Goal: Ask a question

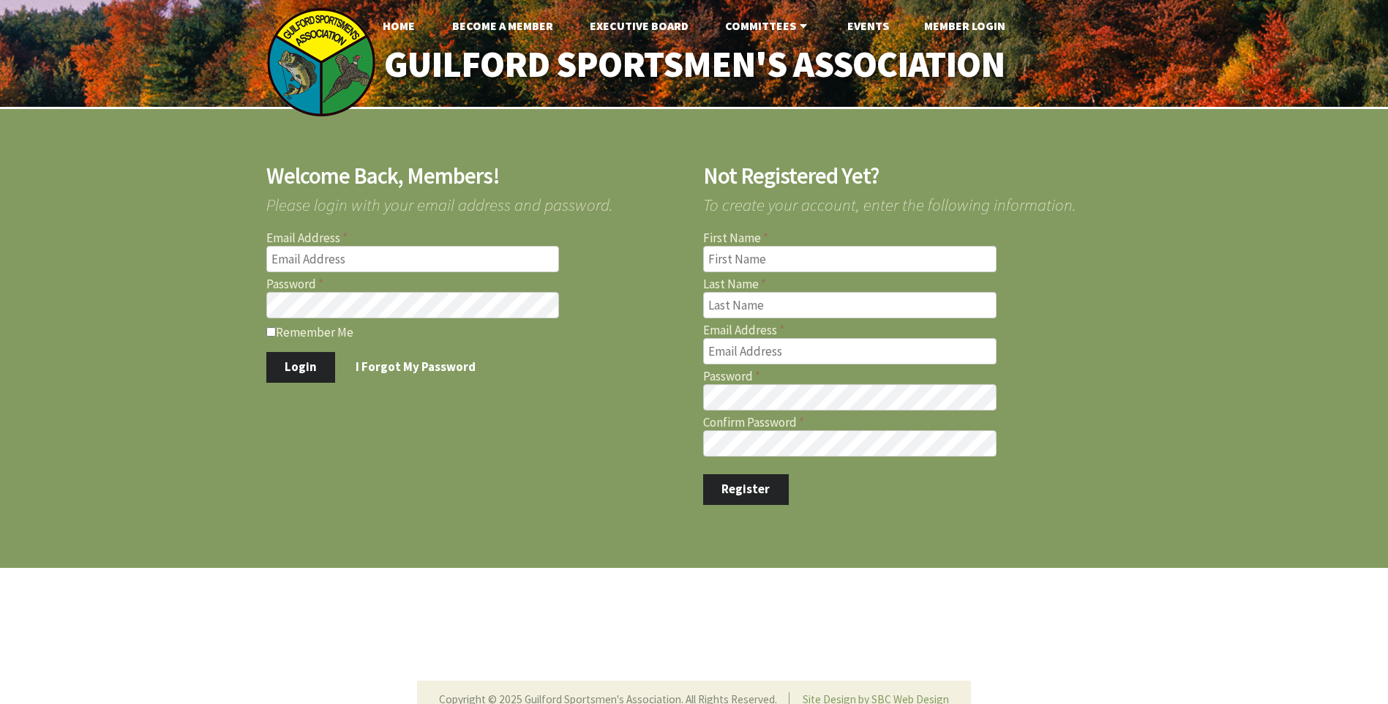
type input "[EMAIL_ADDRESS][DOMAIN_NAME]"
click at [271, 331] on input "Remember Me" at bounding box center [271, 332] width 10 height 10
checkbox input "true"
click at [290, 363] on button "Login" at bounding box center [301, 367] width 70 height 31
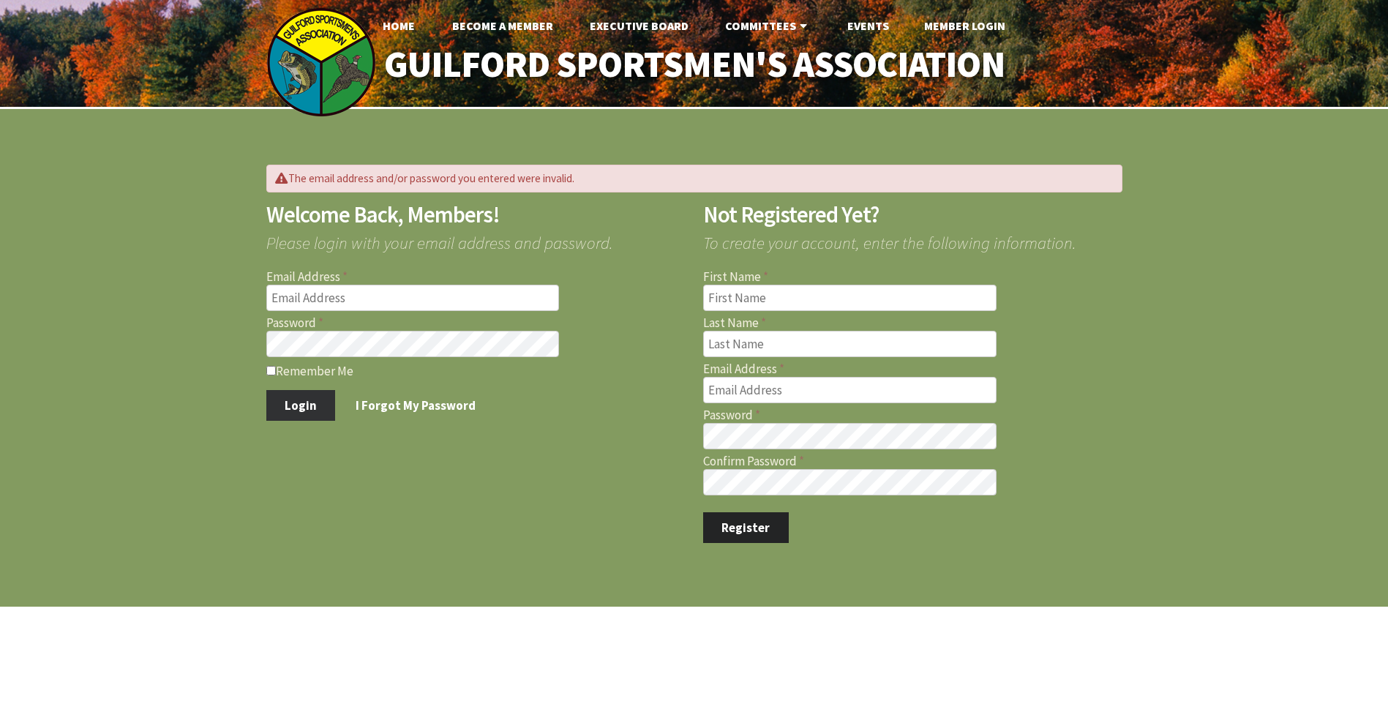
type input "pattersonwoodworking@yahoo.com"
click at [298, 400] on button "Login" at bounding box center [301, 405] width 70 height 31
type input "[EMAIL_ADDRESS][DOMAIN_NAME]"
click at [418, 408] on link "I Forgot My Password" at bounding box center [415, 405] width 157 height 31
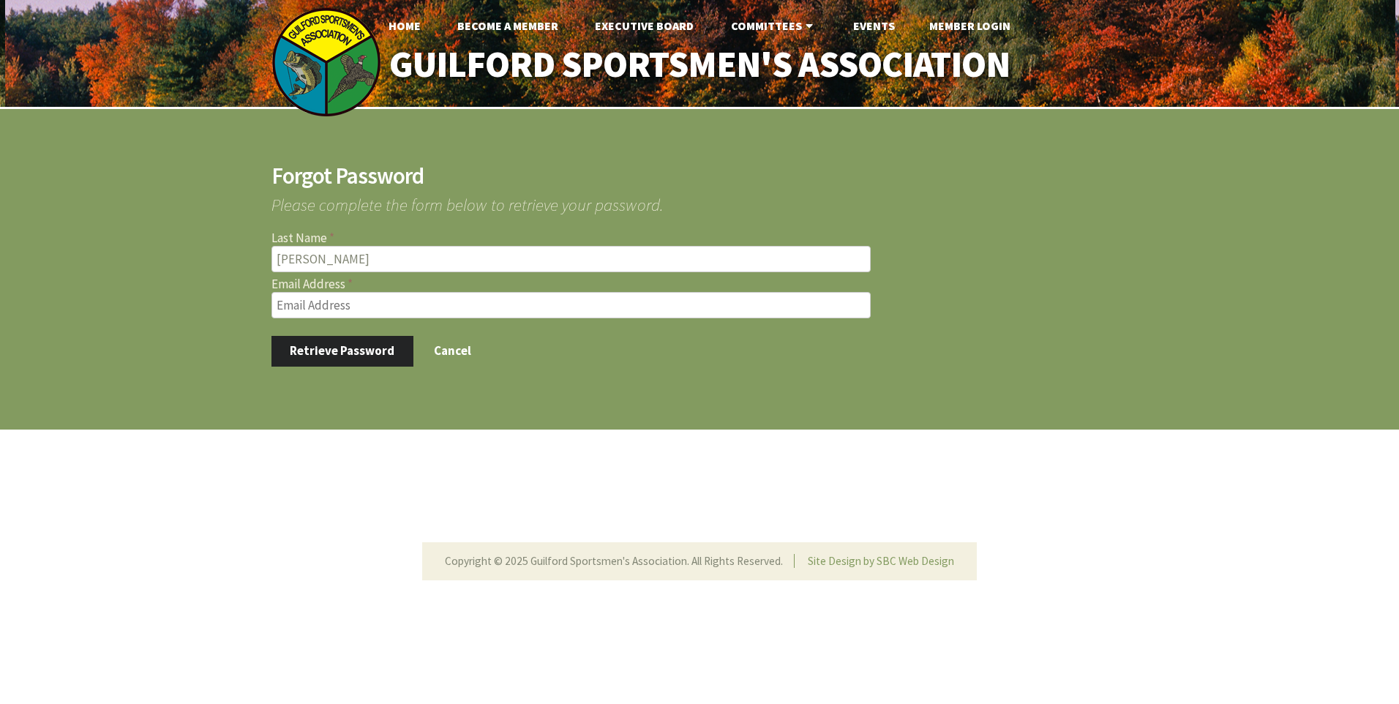
type input "patterson"
click at [315, 299] on input "Email Address" at bounding box center [570, 305] width 599 height 26
type input "[EMAIL_ADDRESS][DOMAIN_NAME]"
click at [339, 352] on button "Retrieve Password" at bounding box center [342, 351] width 142 height 31
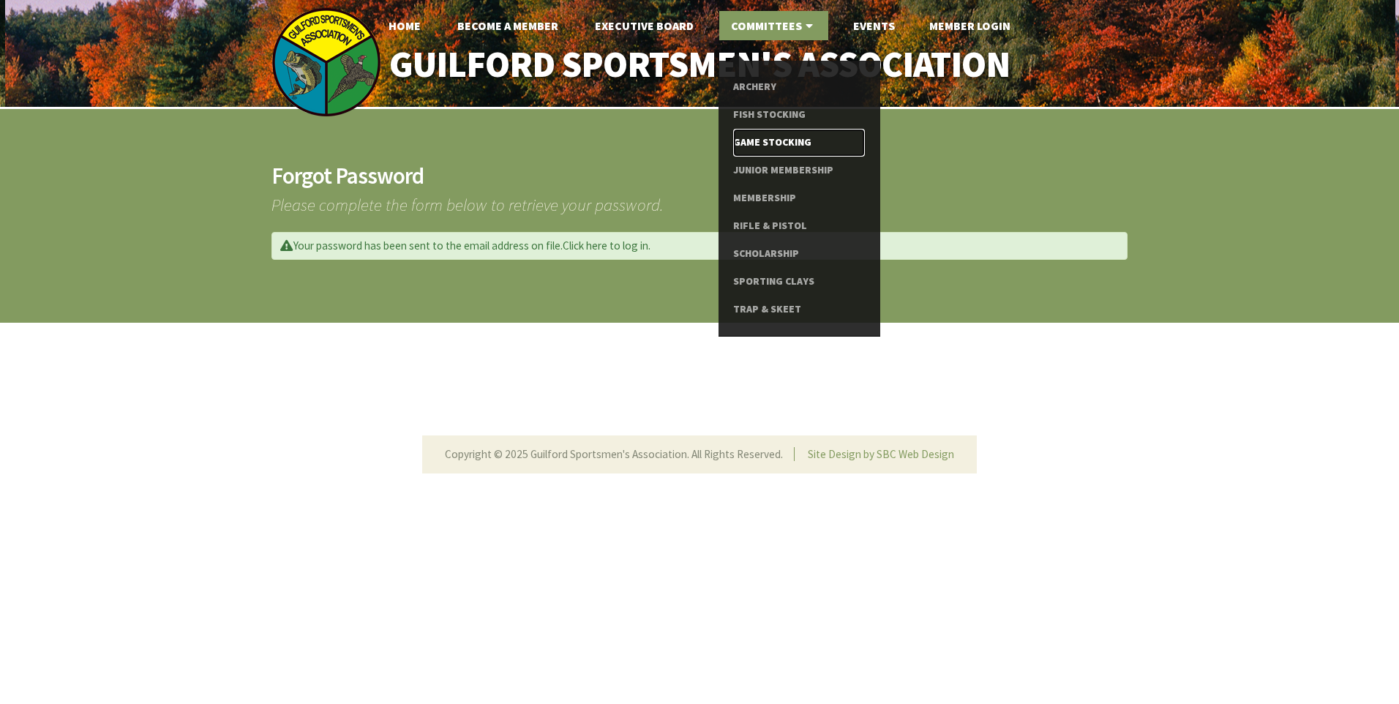
click at [773, 143] on link "Game Stocking" at bounding box center [798, 143] width 131 height 28
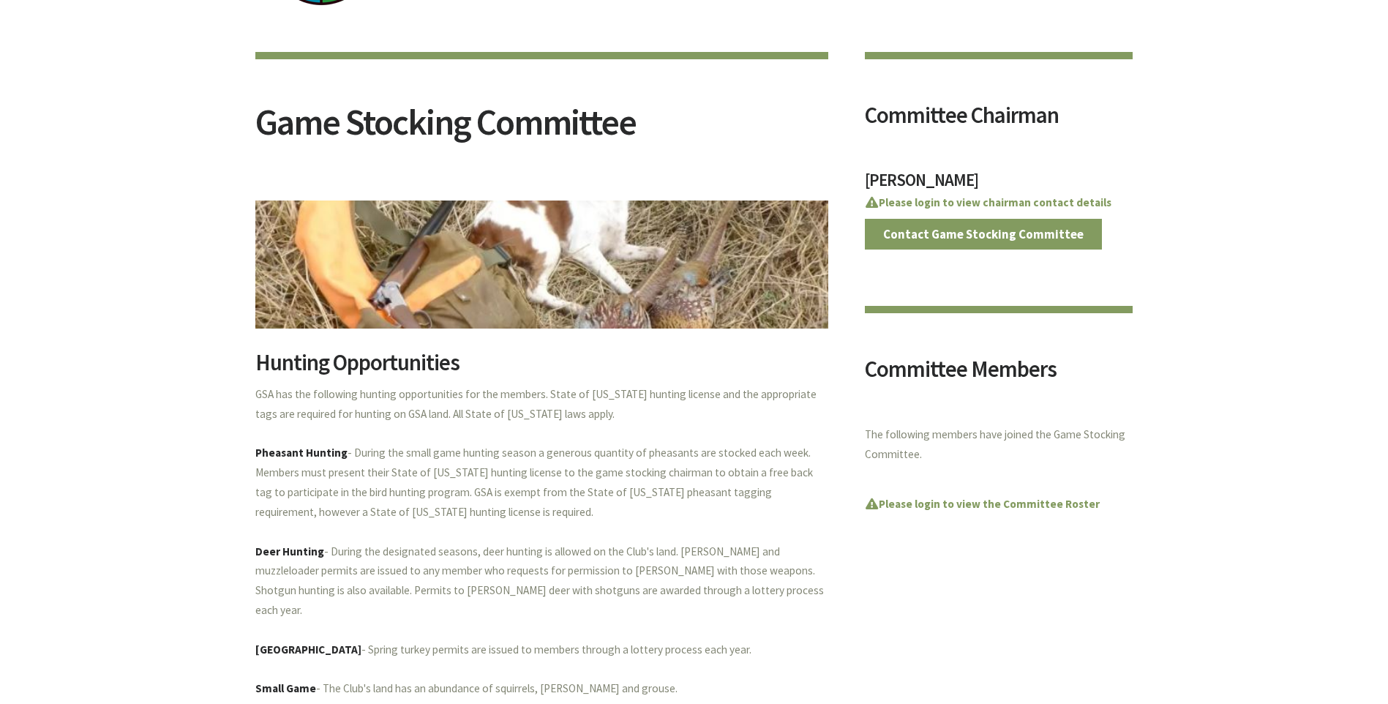
scroll to position [146, 0]
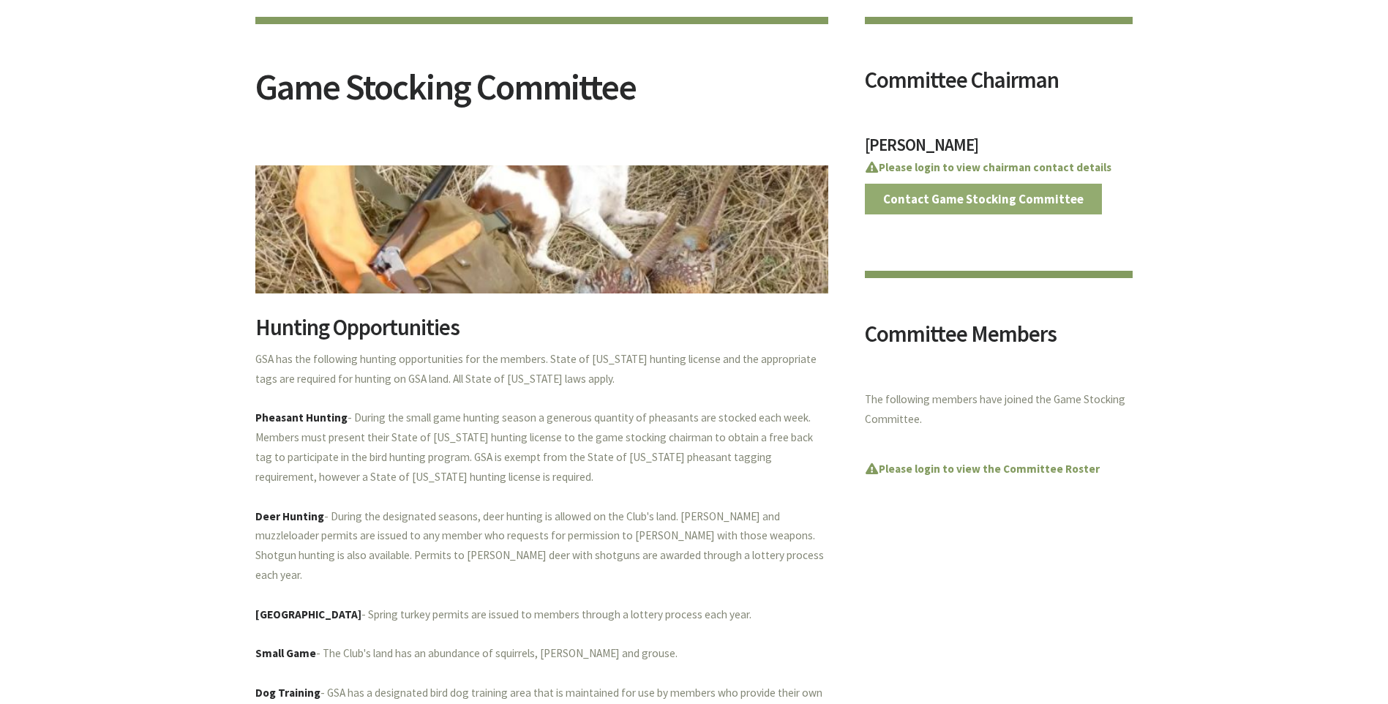
click at [974, 203] on link "Contact Game Stocking Committee" at bounding box center [984, 199] width 238 height 31
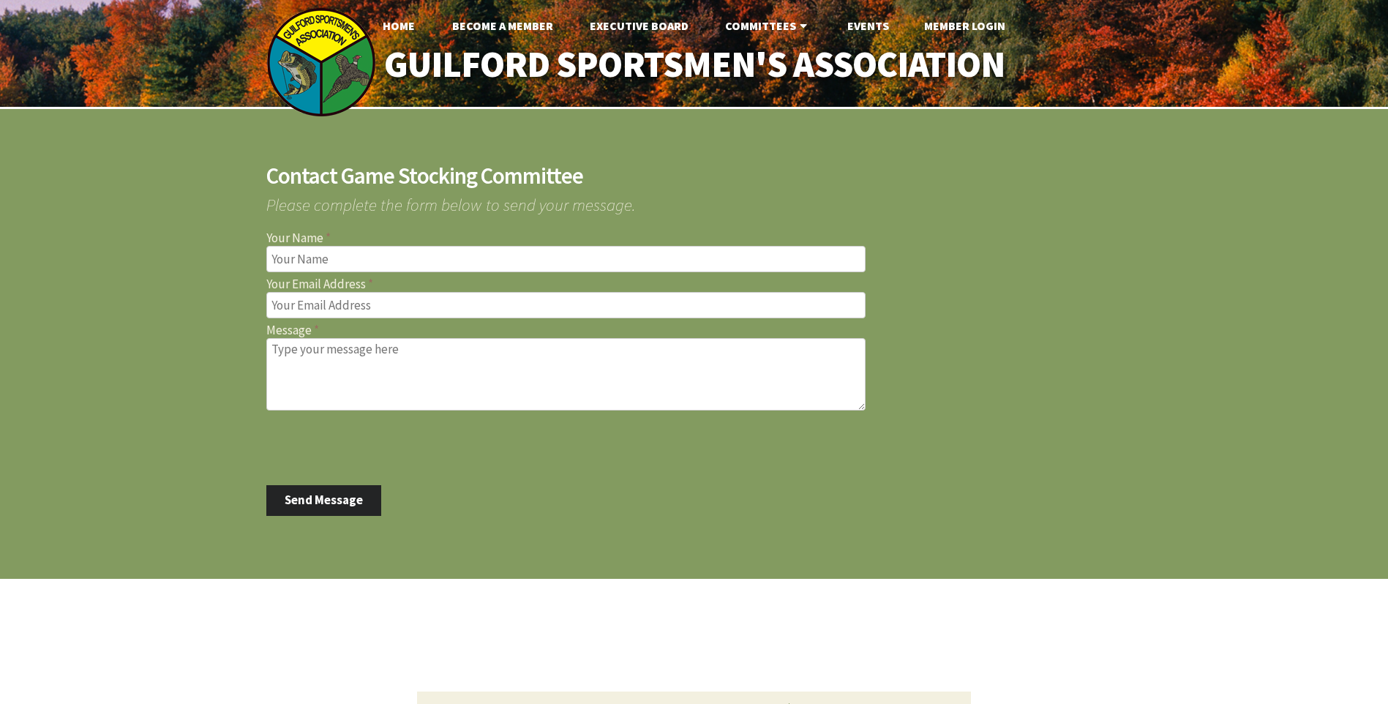
click at [301, 260] on input "Your Name" at bounding box center [565, 259] width 599 height 26
type input "john patterson"
click at [312, 309] on input "Your Email Address" at bounding box center [565, 305] width 599 height 26
type input "pattersonwoodworking@yahoo.com"
click at [319, 364] on textarea "Message" at bounding box center [565, 374] width 599 height 72
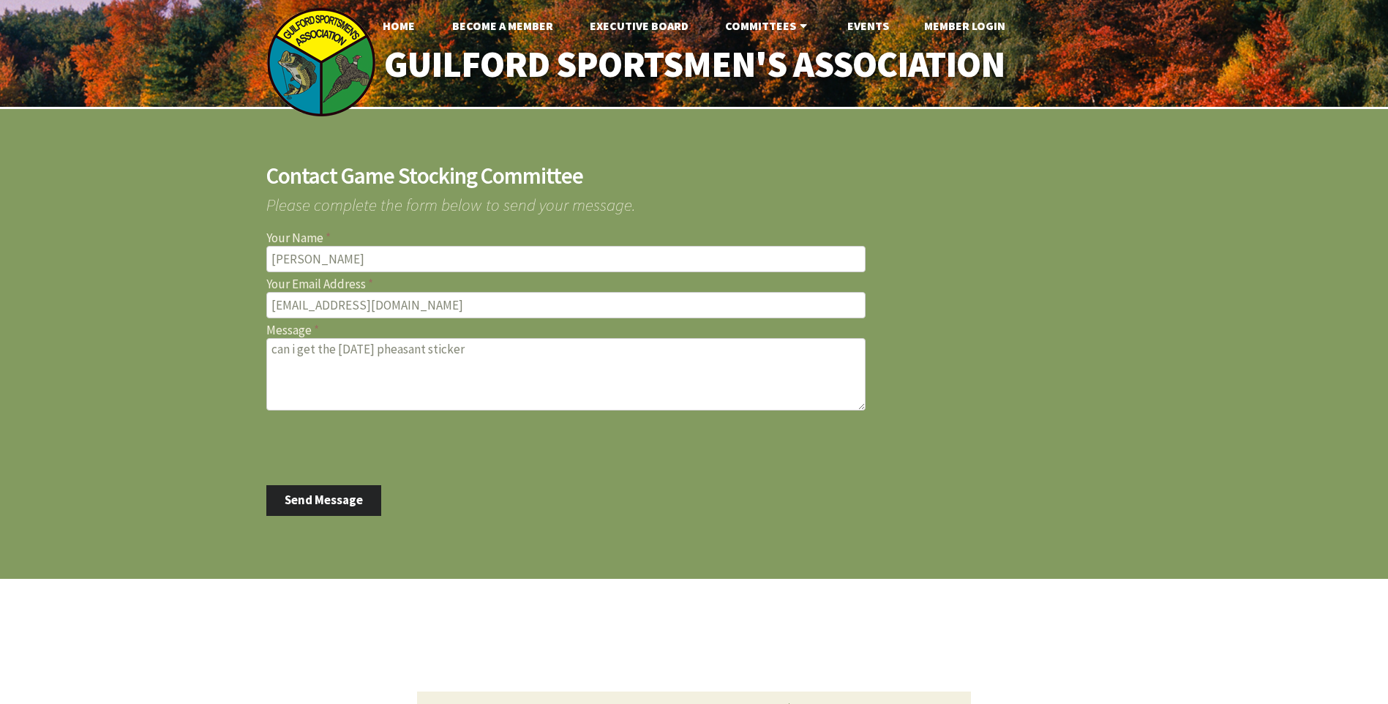
click at [481, 345] on textarea "can i get the Monday pheasant sticker" at bounding box center [565, 374] width 599 height 72
type textarea "can i get the Monday pheasant sticker thanks john 860-304-3177"
click at [332, 503] on button "Send Message" at bounding box center [324, 500] width 116 height 31
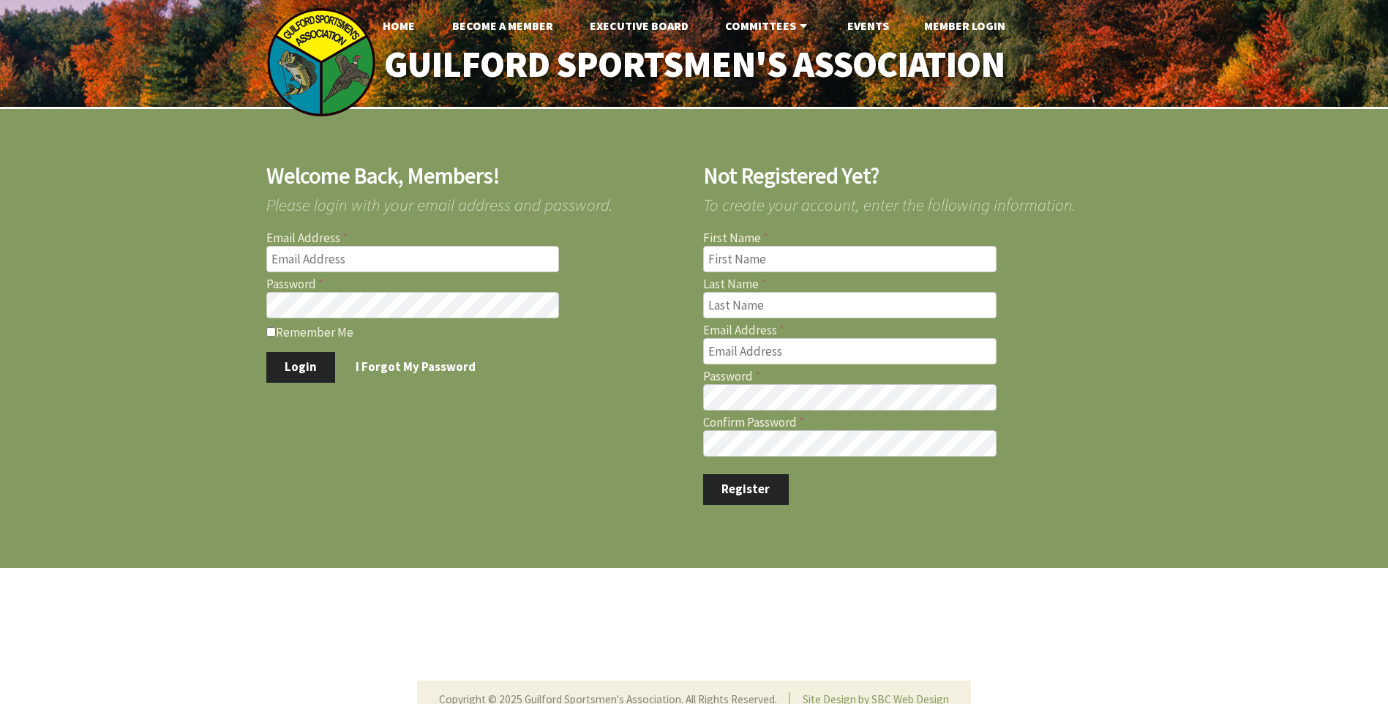
type input "[EMAIL_ADDRESS][DOMAIN_NAME]"
click at [267, 318] on form "Email Address [EMAIL_ADDRESS][DOMAIN_NAME] Password Remember Me Login I Forgot …" at bounding box center [475, 307] width 419 height 150
click at [174, 384] on div "Welcome Back, Members! Please login with your email address and password. Email…" at bounding box center [694, 335] width 1388 height 452
click at [271, 328] on input "Remember Me" at bounding box center [271, 332] width 10 height 10
checkbox input "true"
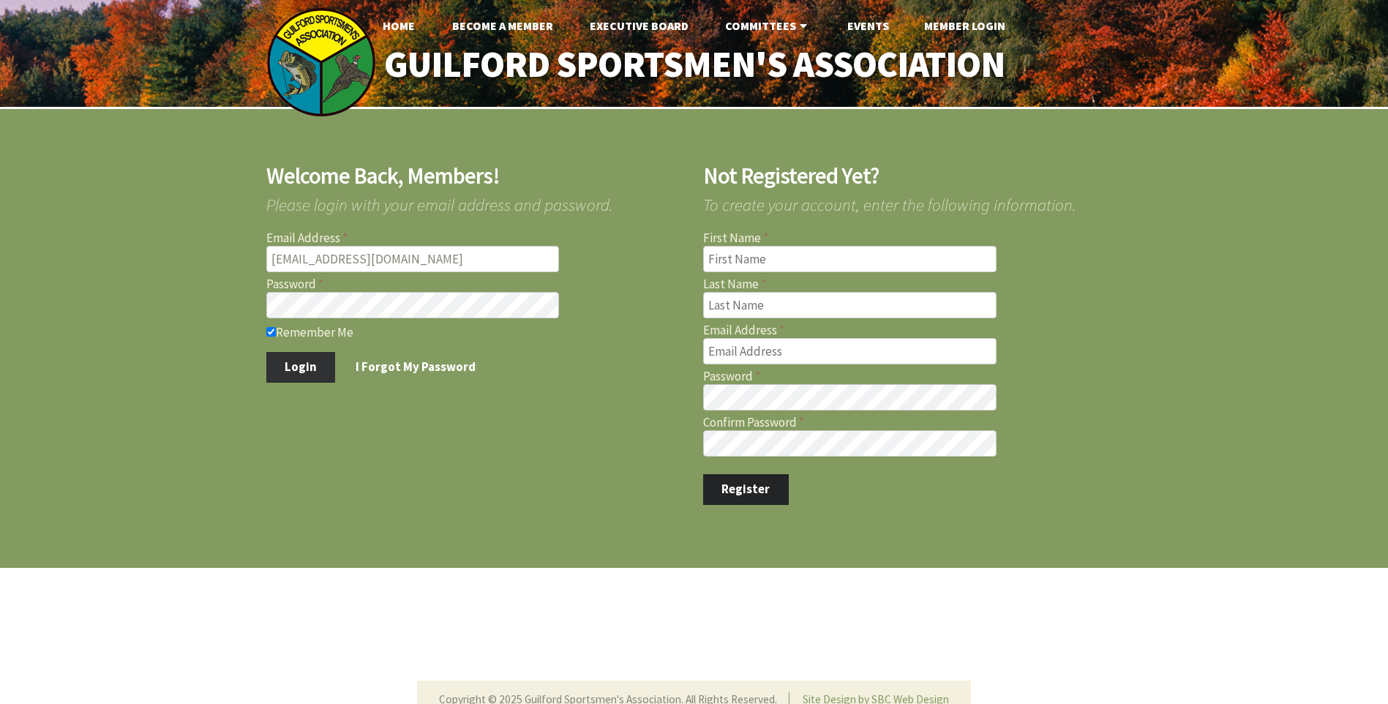
click at [286, 372] on button "Login" at bounding box center [301, 367] width 70 height 31
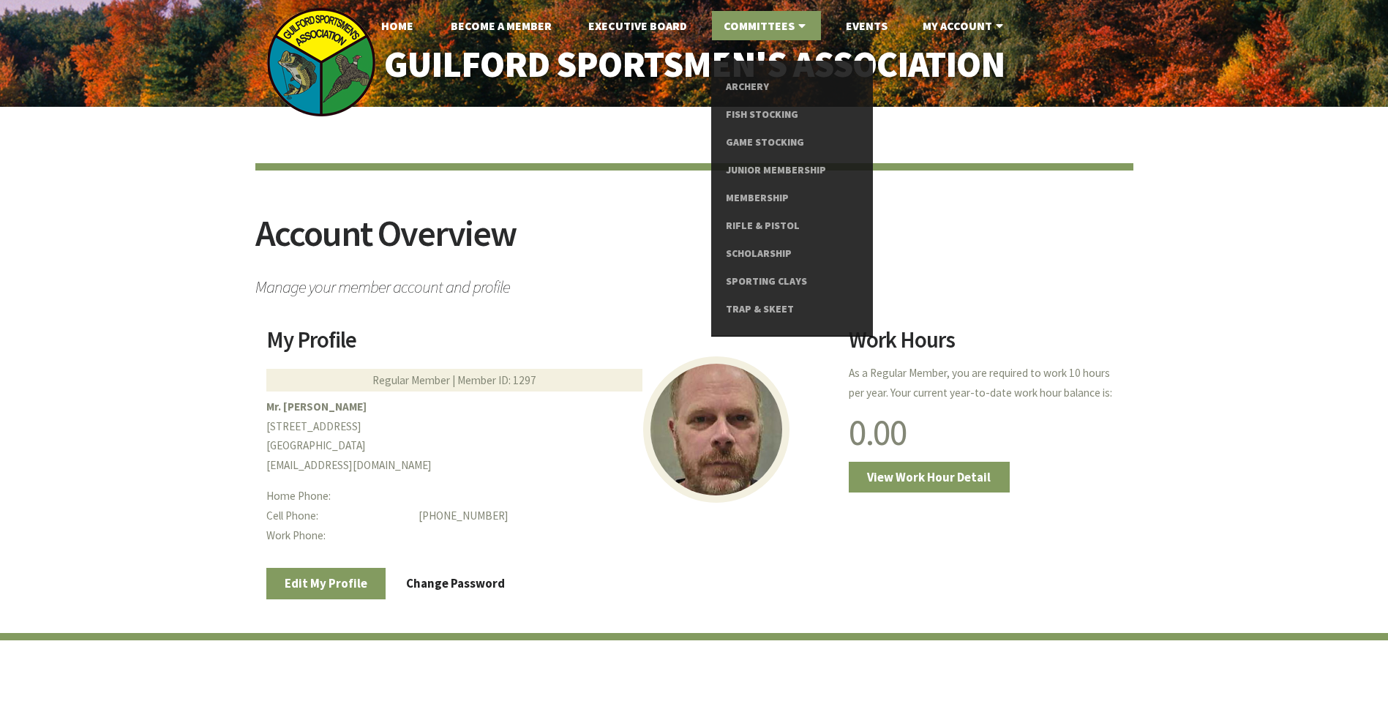
click at [765, 23] on link "Committees" at bounding box center [766, 25] width 109 height 29
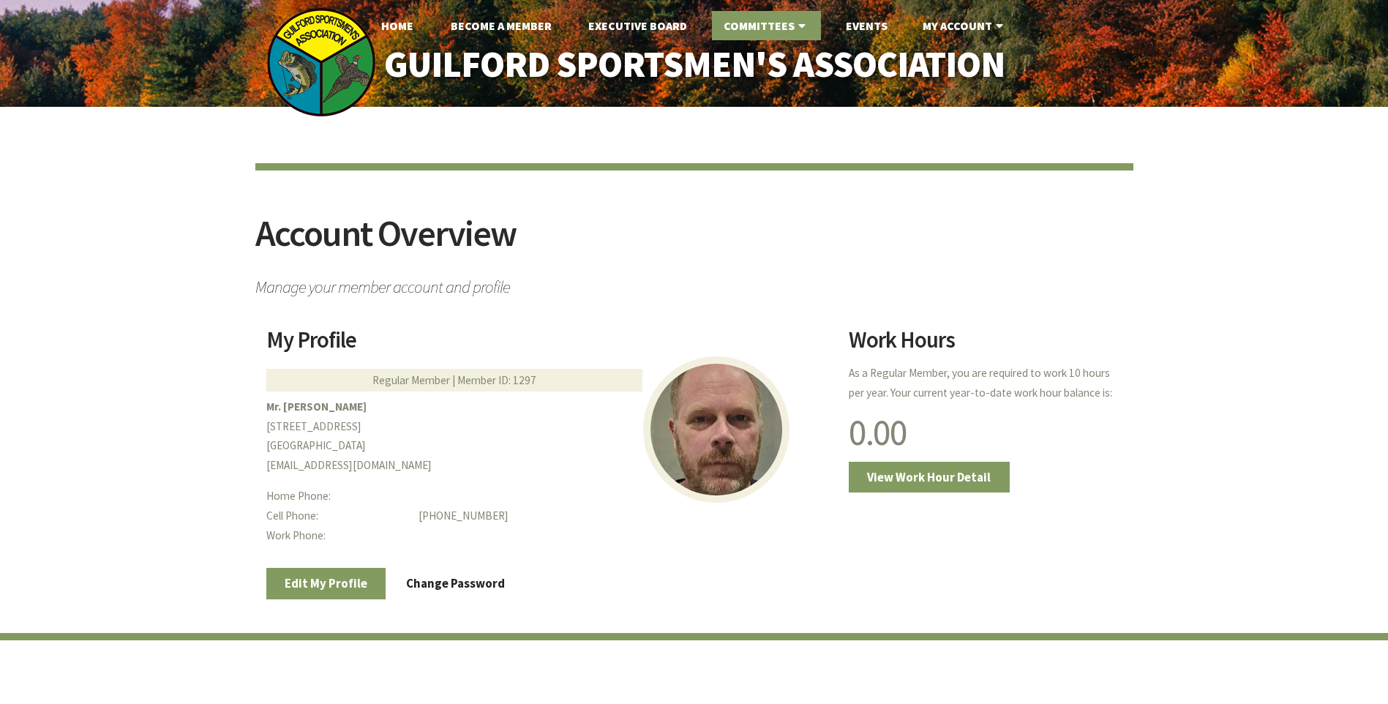
click at [800, 26] on icon at bounding box center [802, 26] width 15 height 12
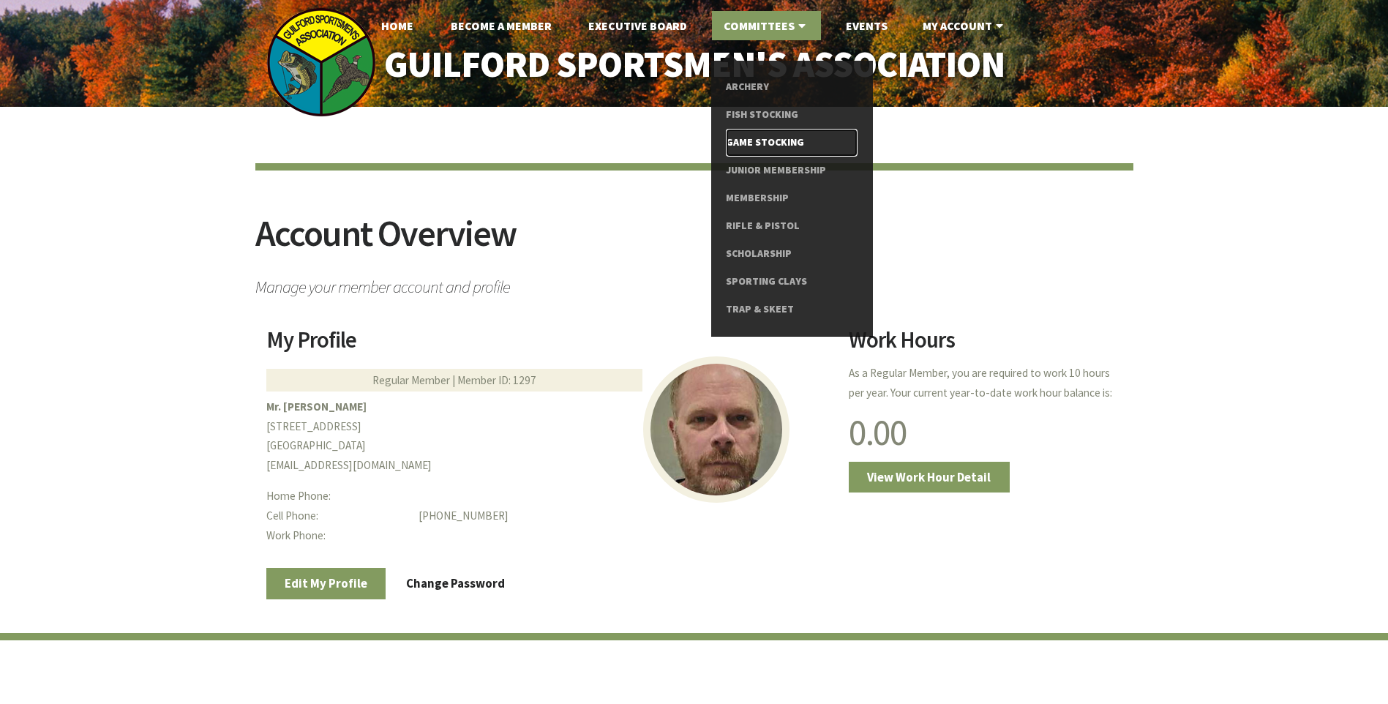
click at [773, 140] on link "Game Stocking" at bounding box center [791, 143] width 131 height 28
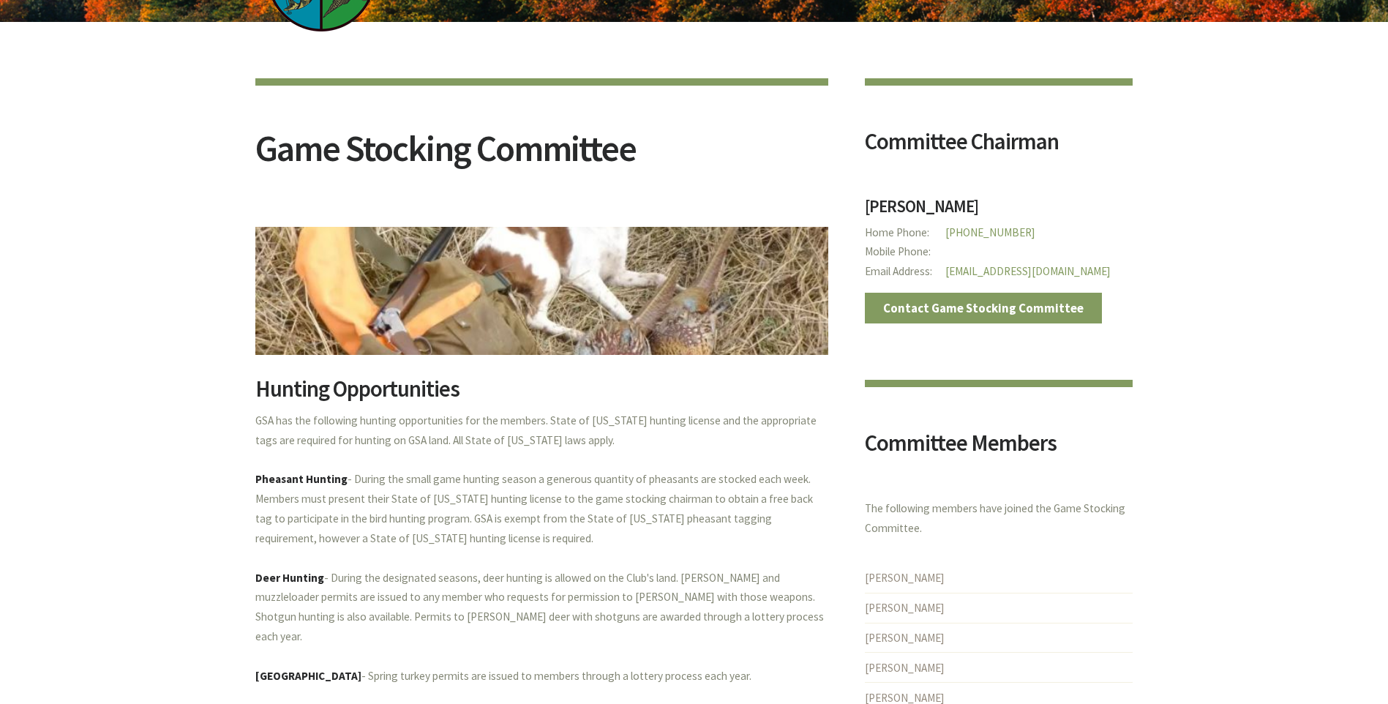
scroll to position [97, 0]
